Goal: Task Accomplishment & Management: Manage account settings

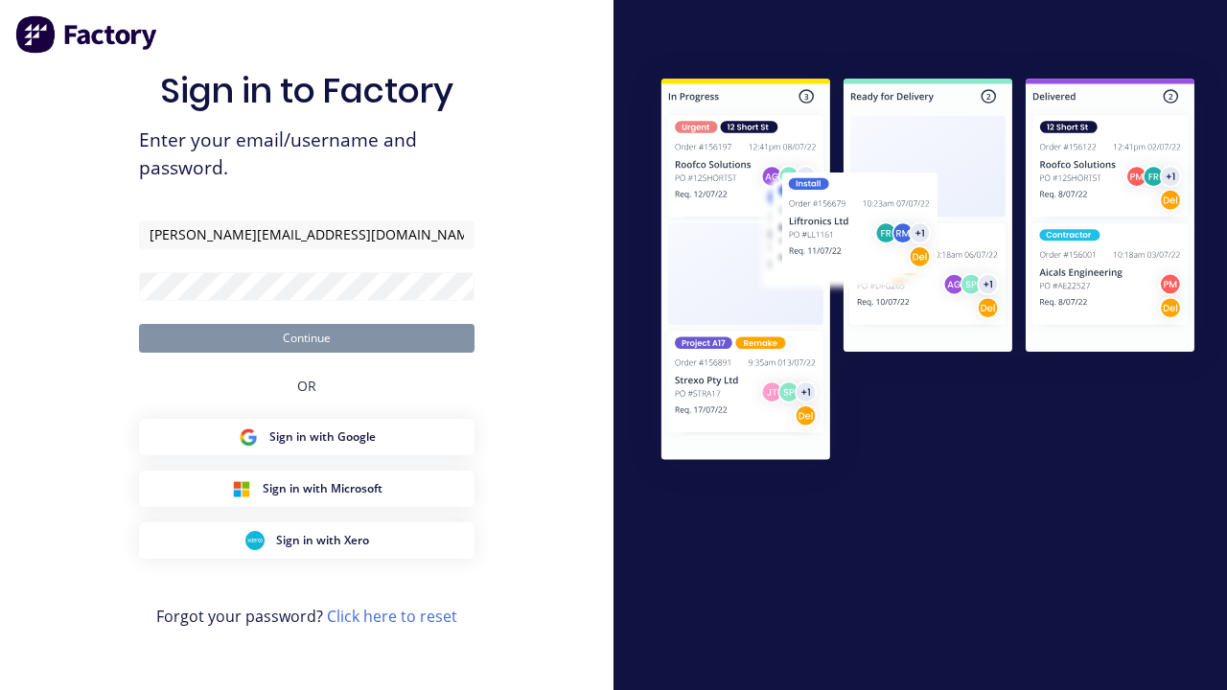
type input "[PERSON_NAME][EMAIL_ADDRESS][DOMAIN_NAME]"
click at [307, 338] on button "Continue" at bounding box center [307, 338] width 336 height 29
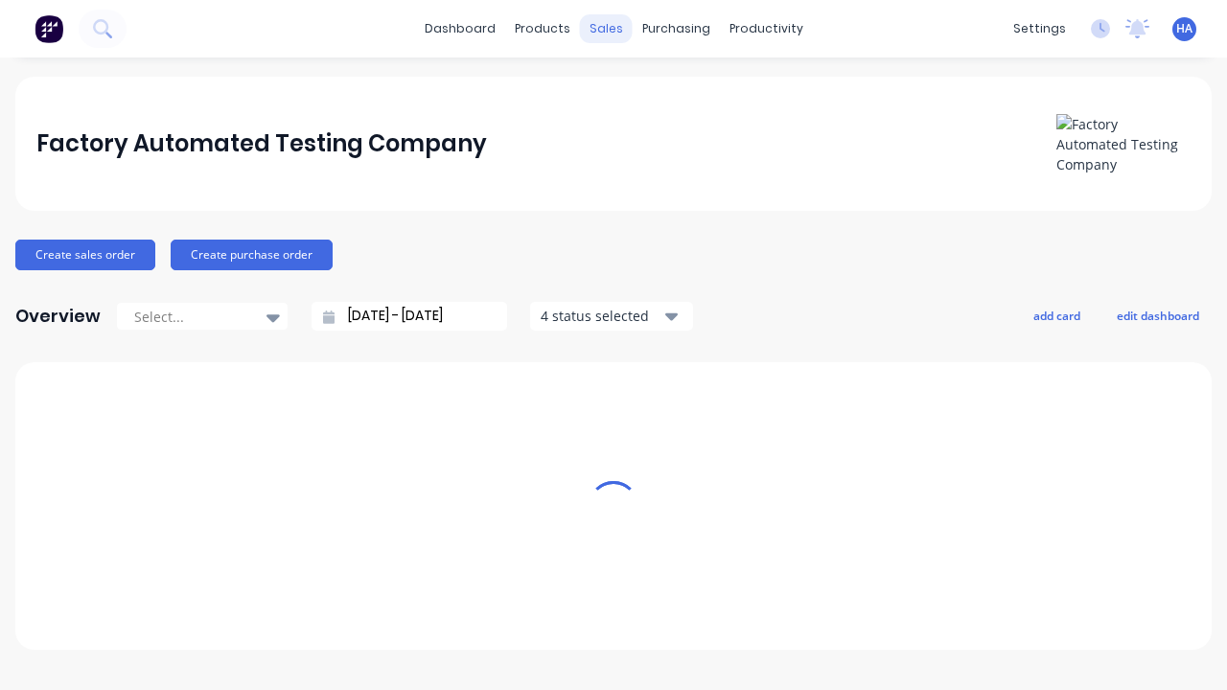
click at [606, 29] on div "sales" at bounding box center [606, 28] width 53 height 29
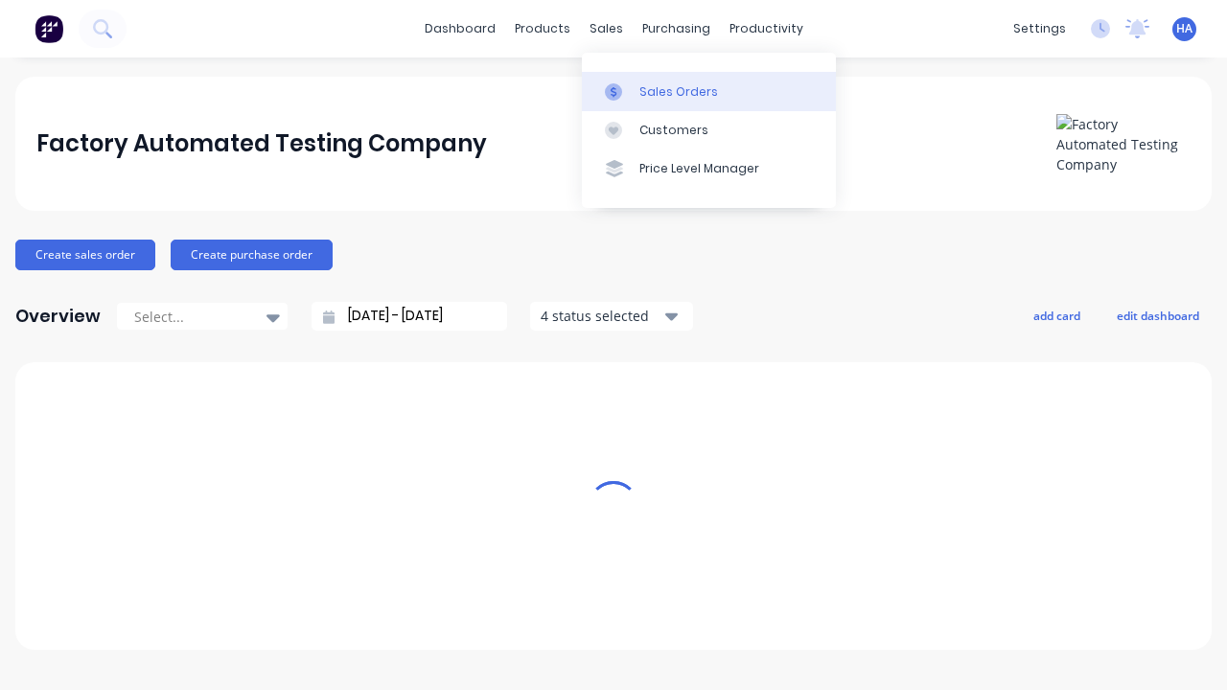
click at [709, 91] on link "Sales Orders" at bounding box center [709, 91] width 254 height 38
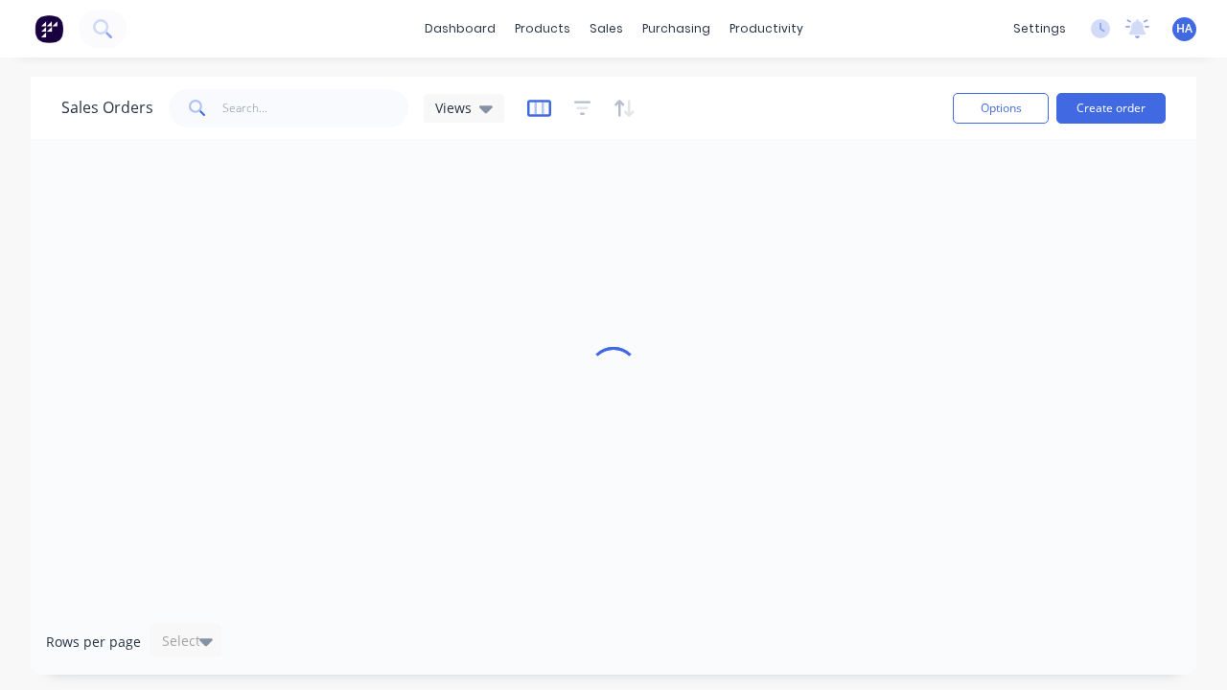
click at [536, 107] on icon "button" at bounding box center [539, 108] width 24 height 19
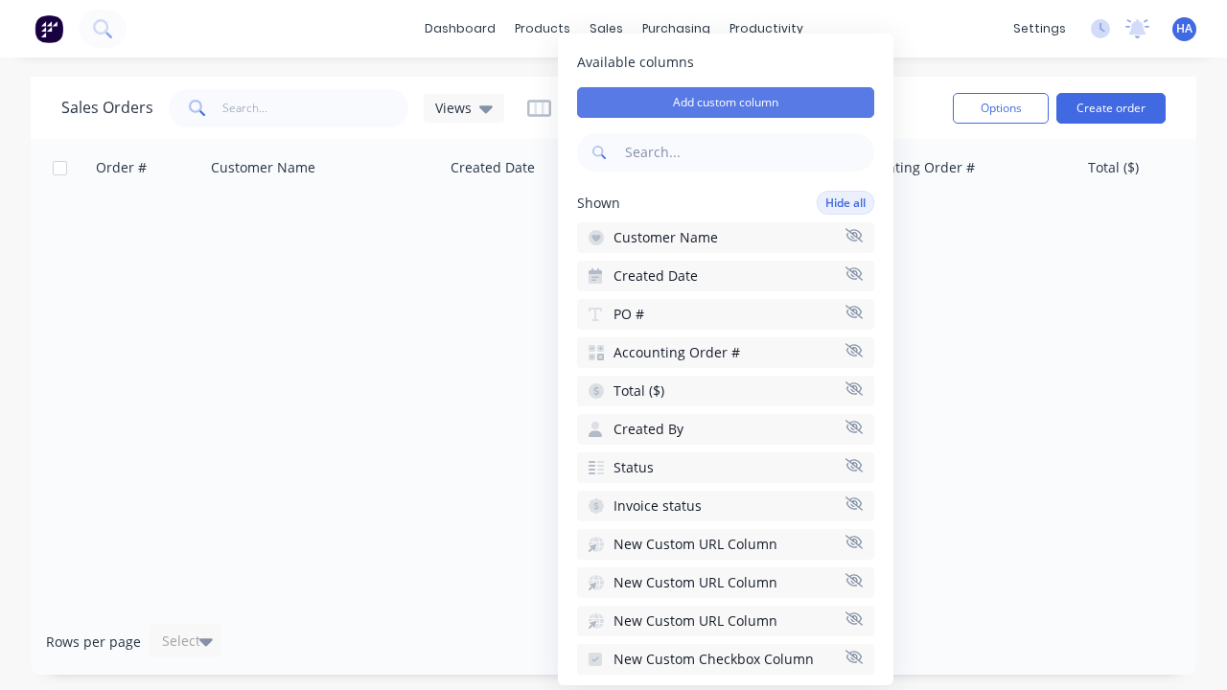
click at [726, 103] on button "Add custom column" at bounding box center [725, 102] width 297 height 31
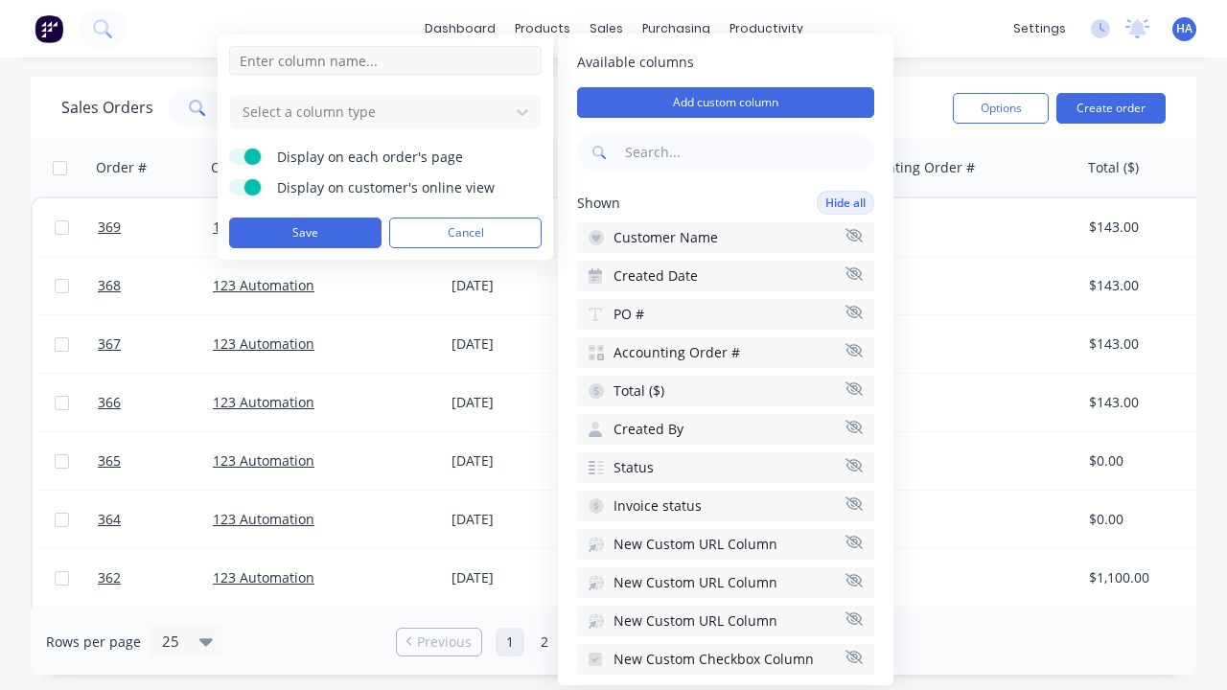
click at [385, 60] on input at bounding box center [385, 60] width 313 height 29
type input "New Custom DT Picker Column"
click at [370, 111] on div at bounding box center [370, 112] width 259 height 24
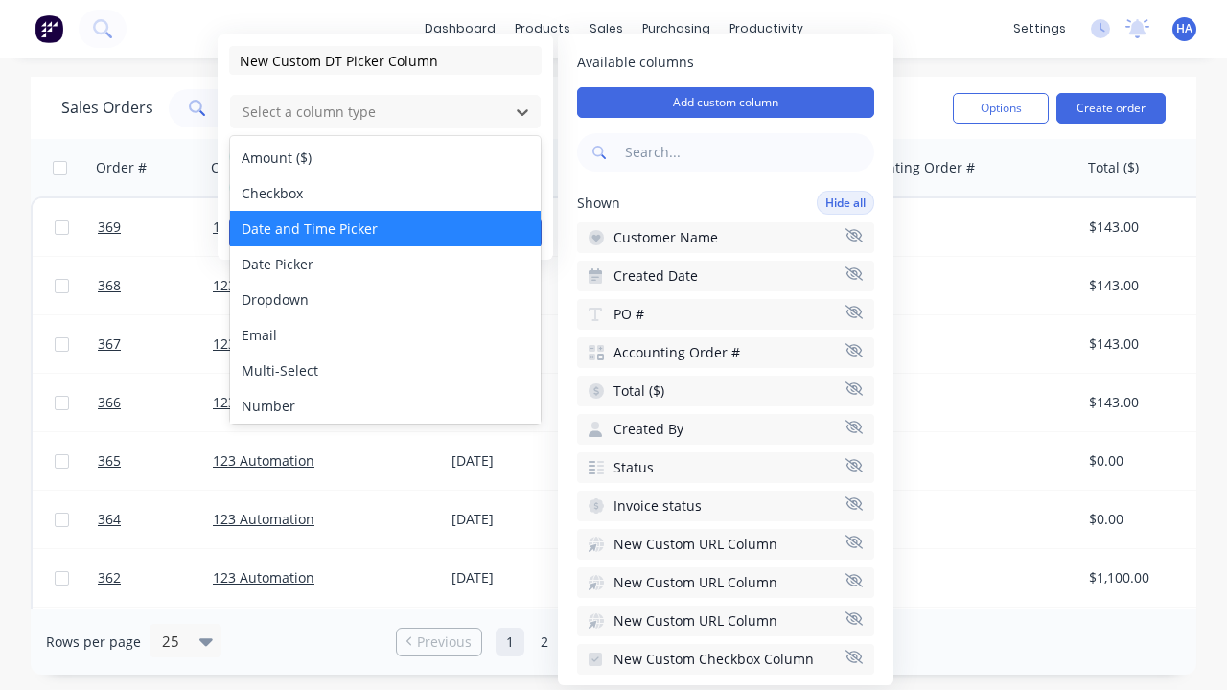
click at [385, 228] on div "Date and Time Picker" at bounding box center [385, 228] width 311 height 35
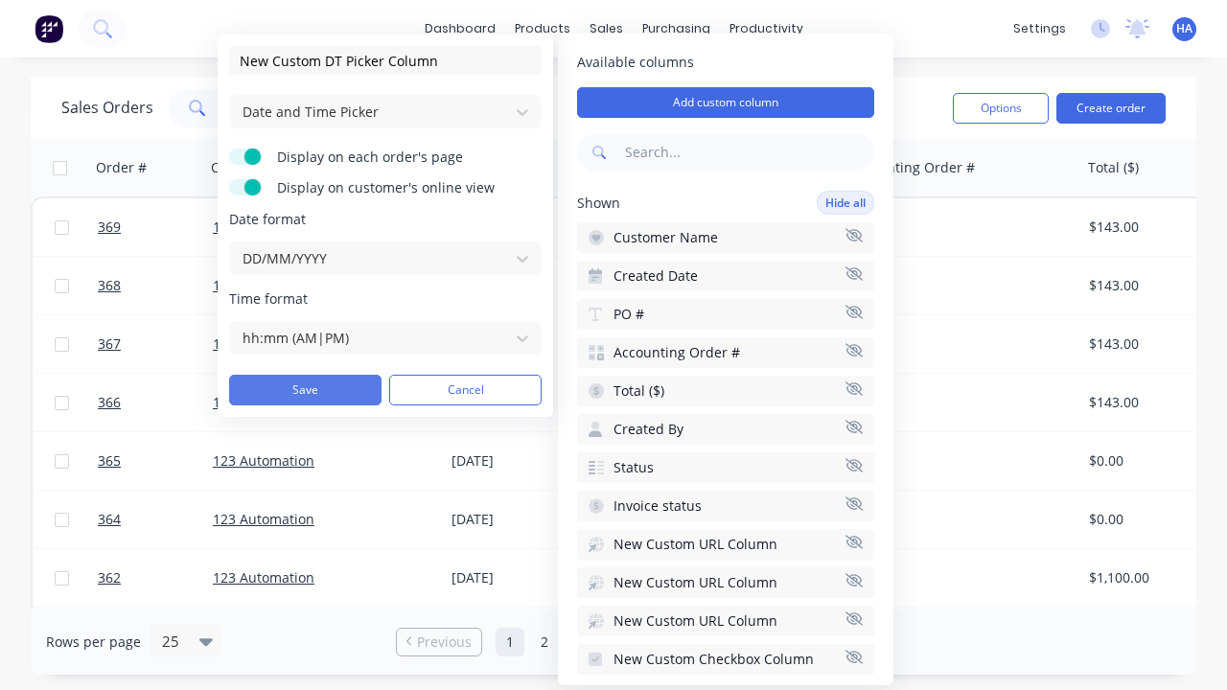
click at [305, 390] on button "Save" at bounding box center [305, 390] width 152 height 31
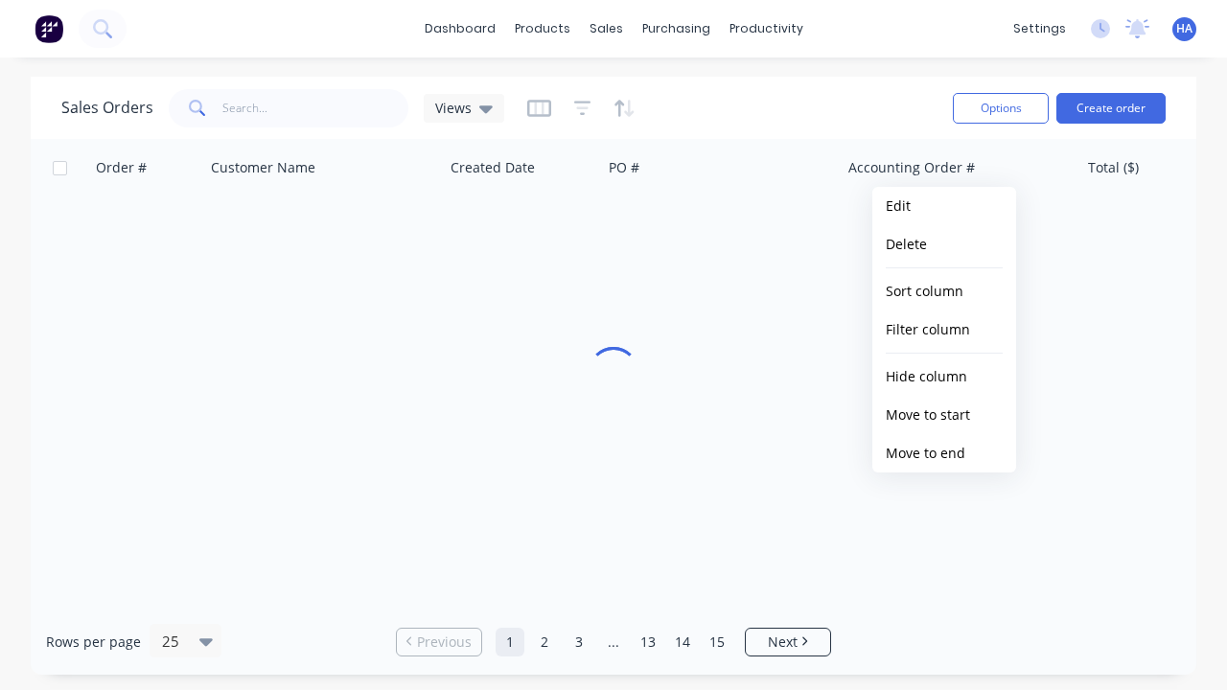
scroll to position [0, 2070]
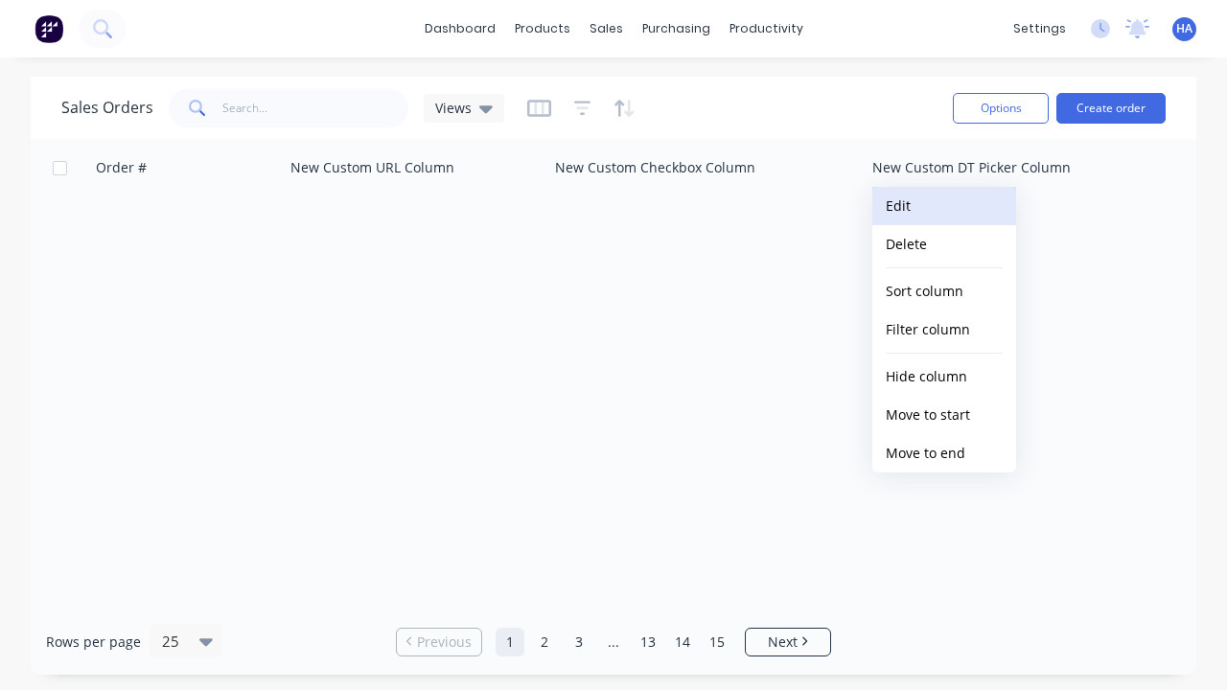
click at [945, 206] on button "Edit" at bounding box center [945, 206] width 144 height 38
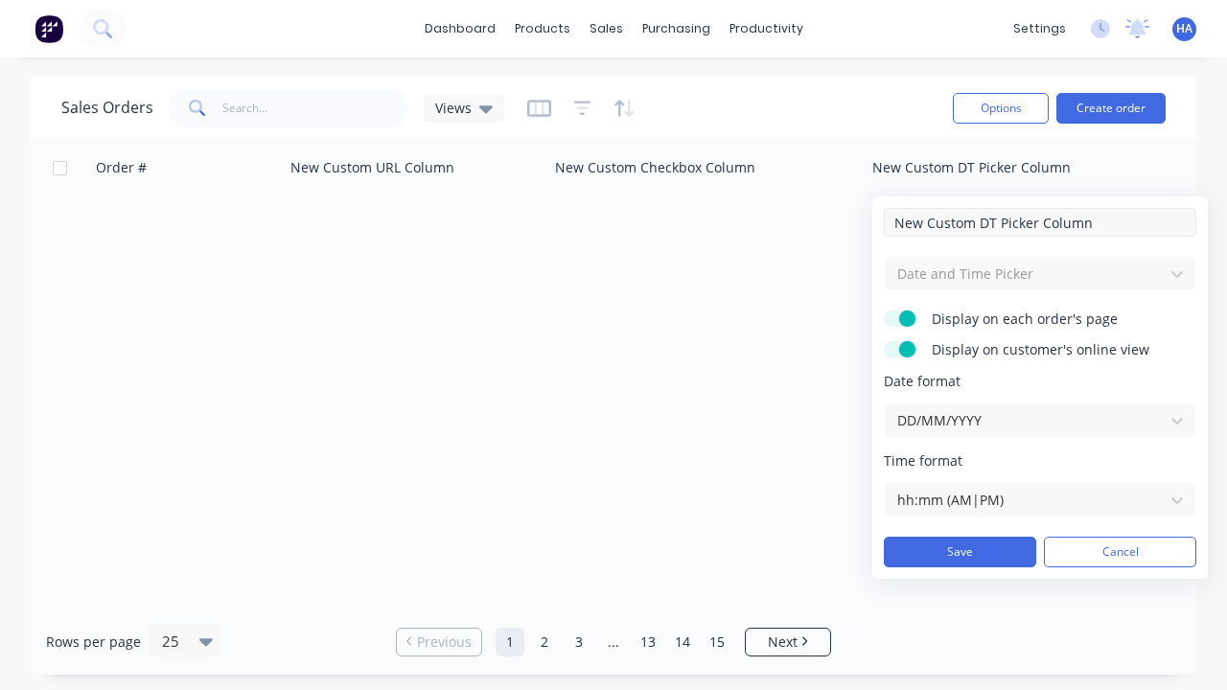
click at [1040, 222] on input "New Custom DT Picker Column" at bounding box center [1040, 222] width 313 height 29
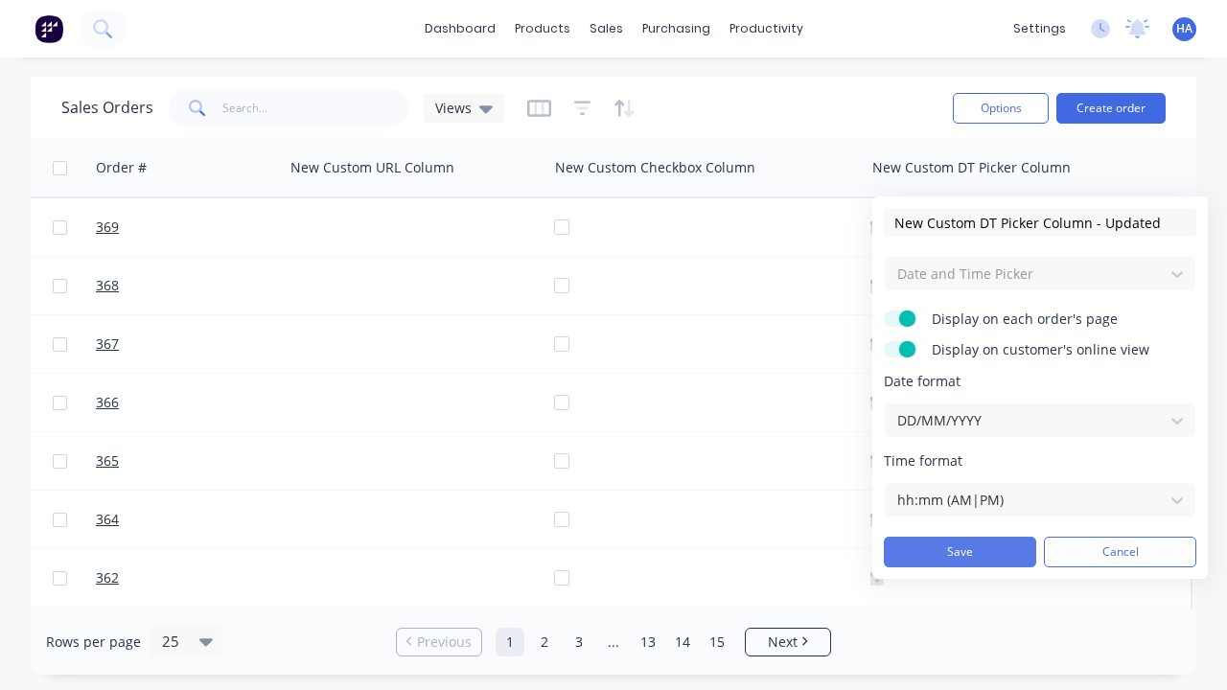
type input "New Custom DT Picker Column - Updated"
click at [960, 552] on button "Save" at bounding box center [960, 552] width 152 height 31
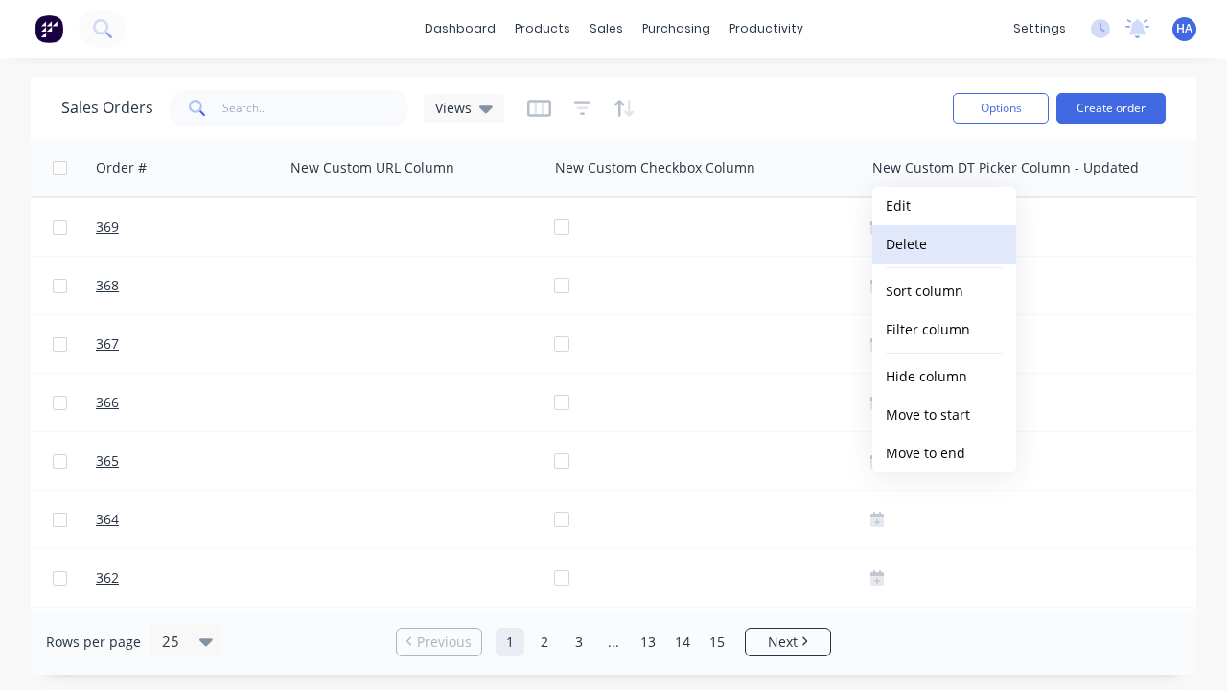
click at [945, 245] on button "Delete" at bounding box center [945, 244] width 144 height 38
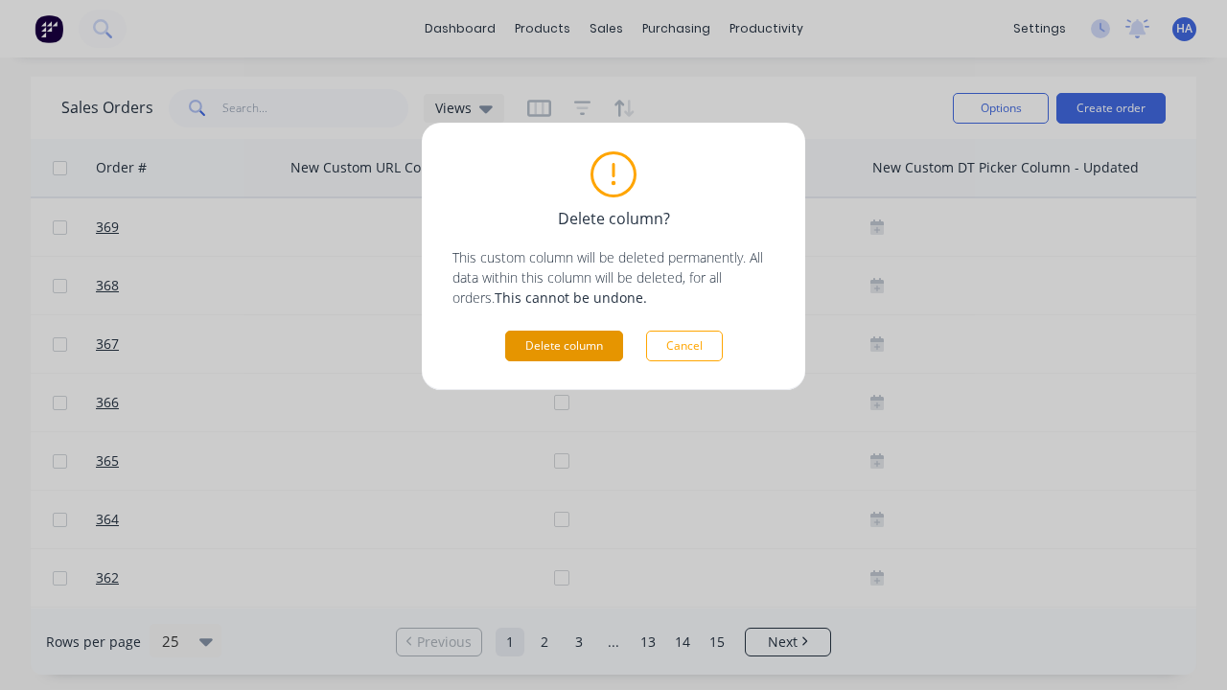
click at [564, 346] on button "Delete column" at bounding box center [564, 346] width 118 height 31
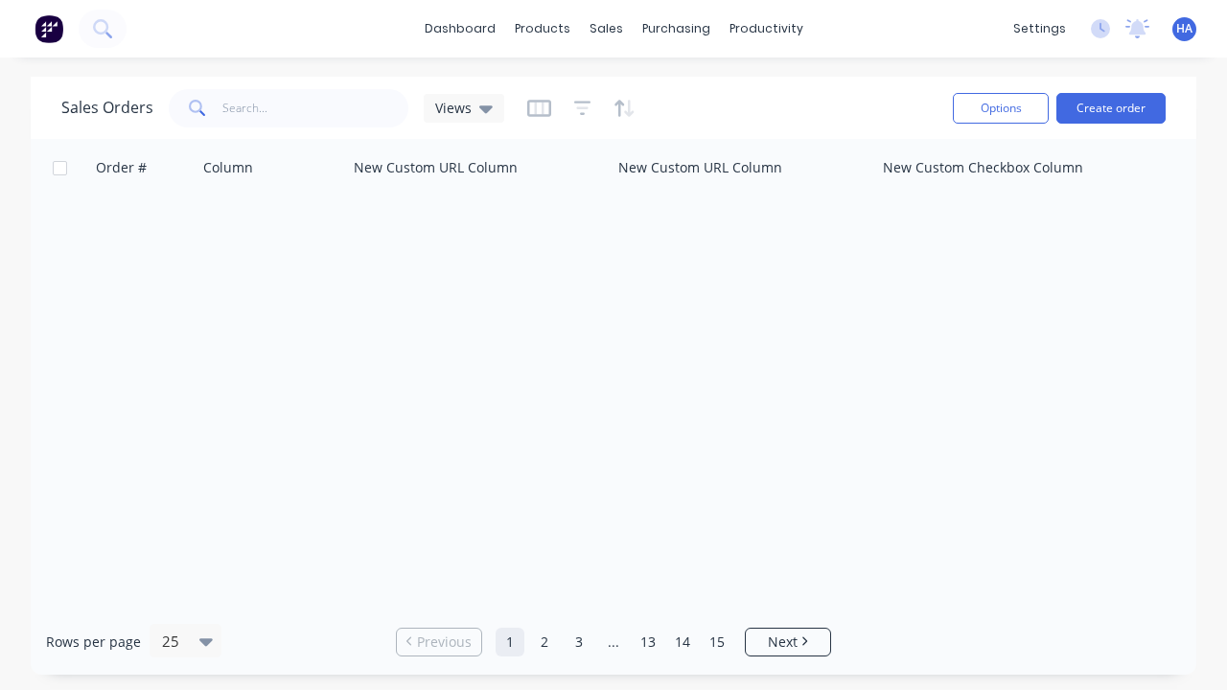
scroll to position [0, 1742]
